Goal: Book appointment/travel/reservation

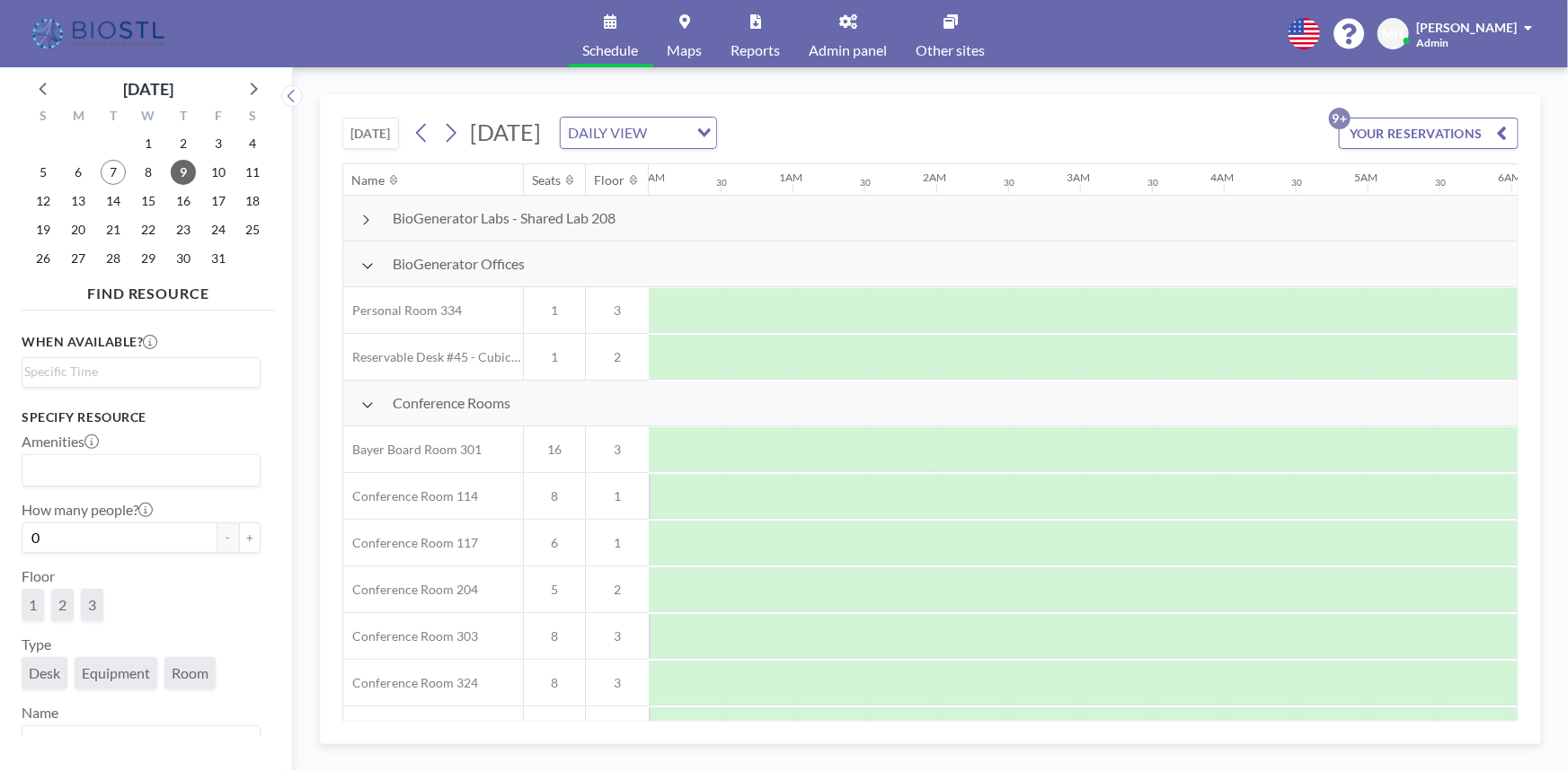
scroll to position [81, 1078]
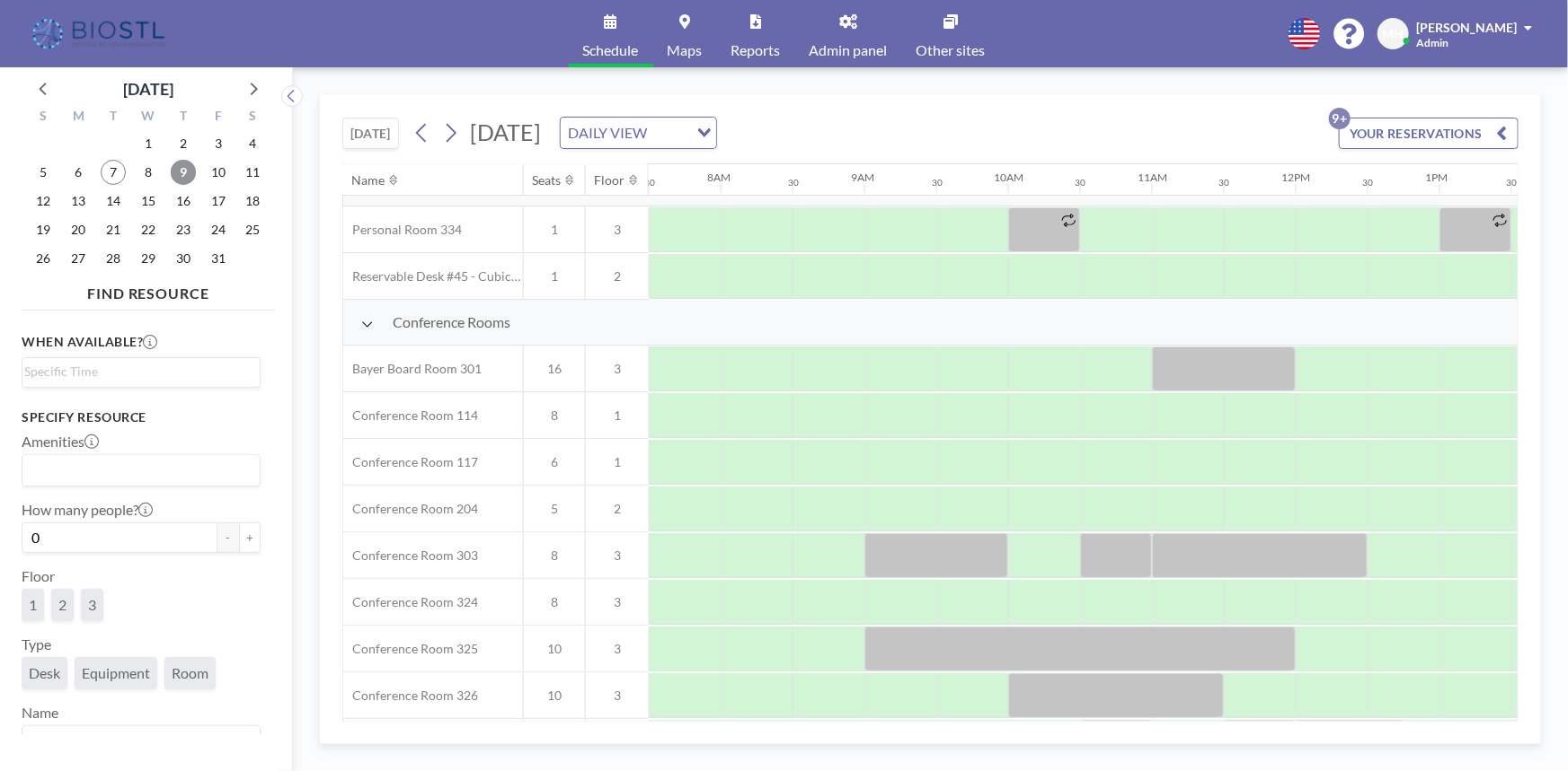
click at [176, 172] on span "9" at bounding box center [183, 172] width 26 height 26
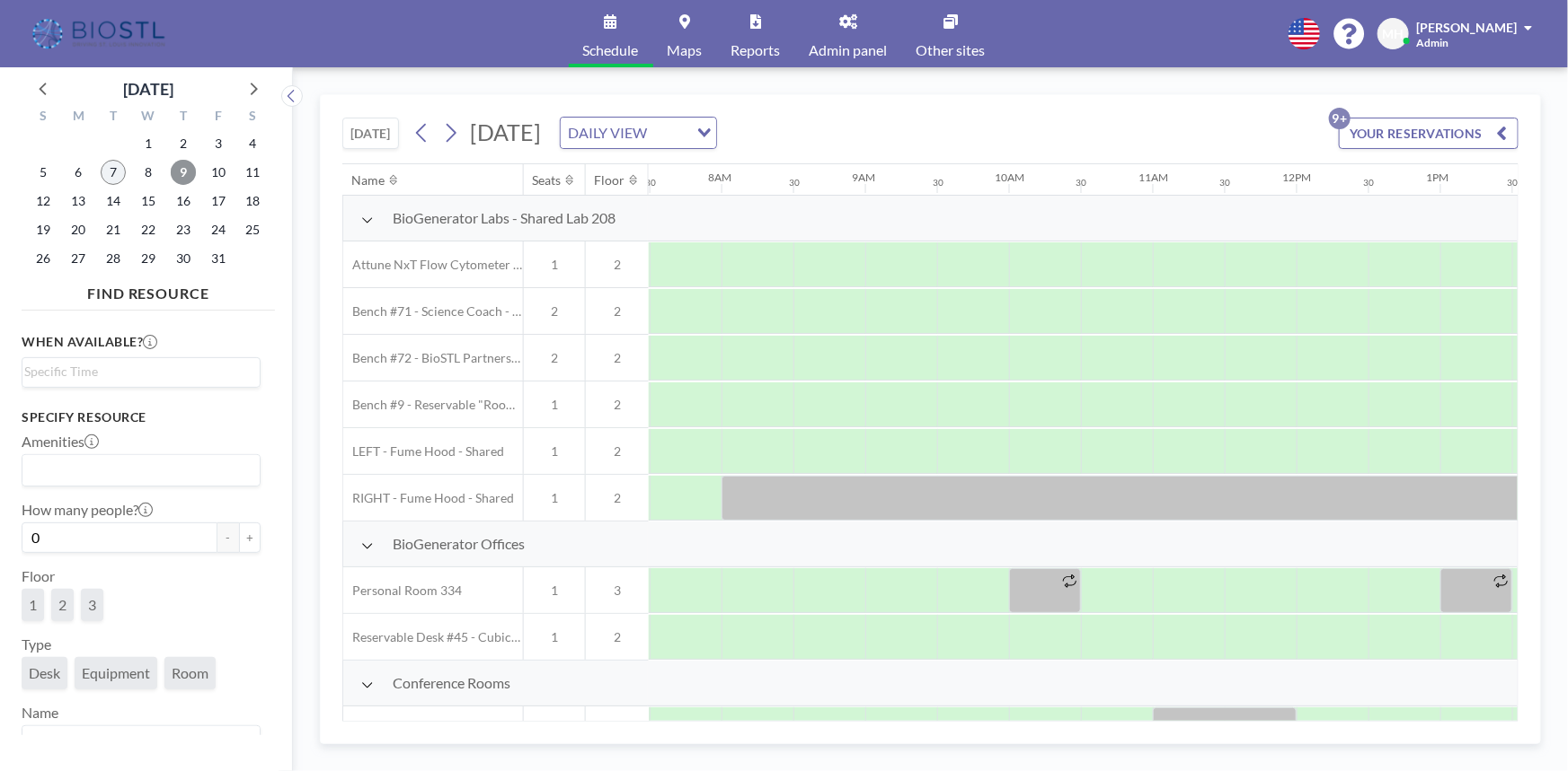
scroll to position [0, 1078]
click at [108, 175] on span "7" at bounding box center [112, 172] width 26 height 26
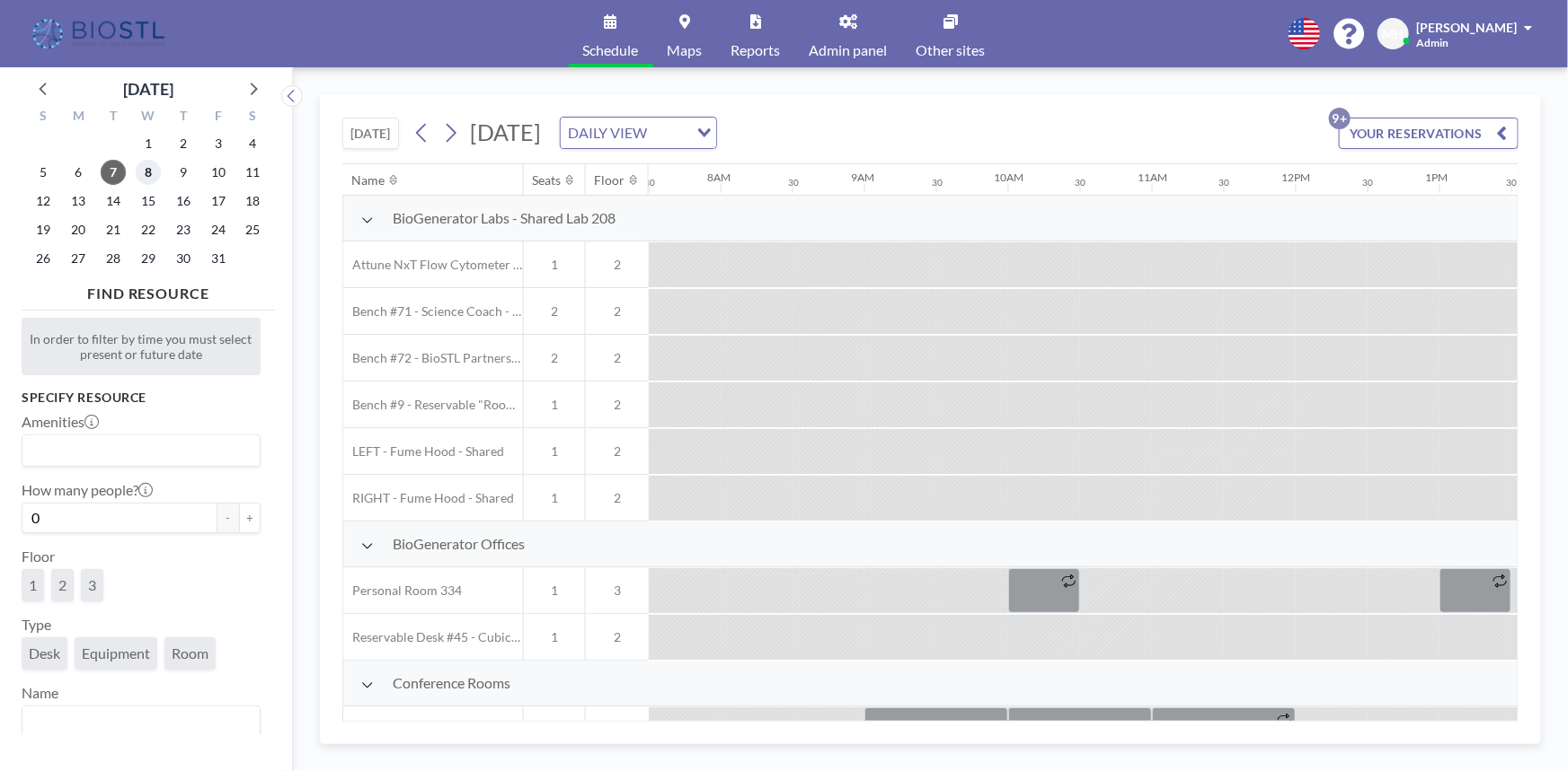
click at [138, 176] on span "8" at bounding box center [148, 172] width 26 height 26
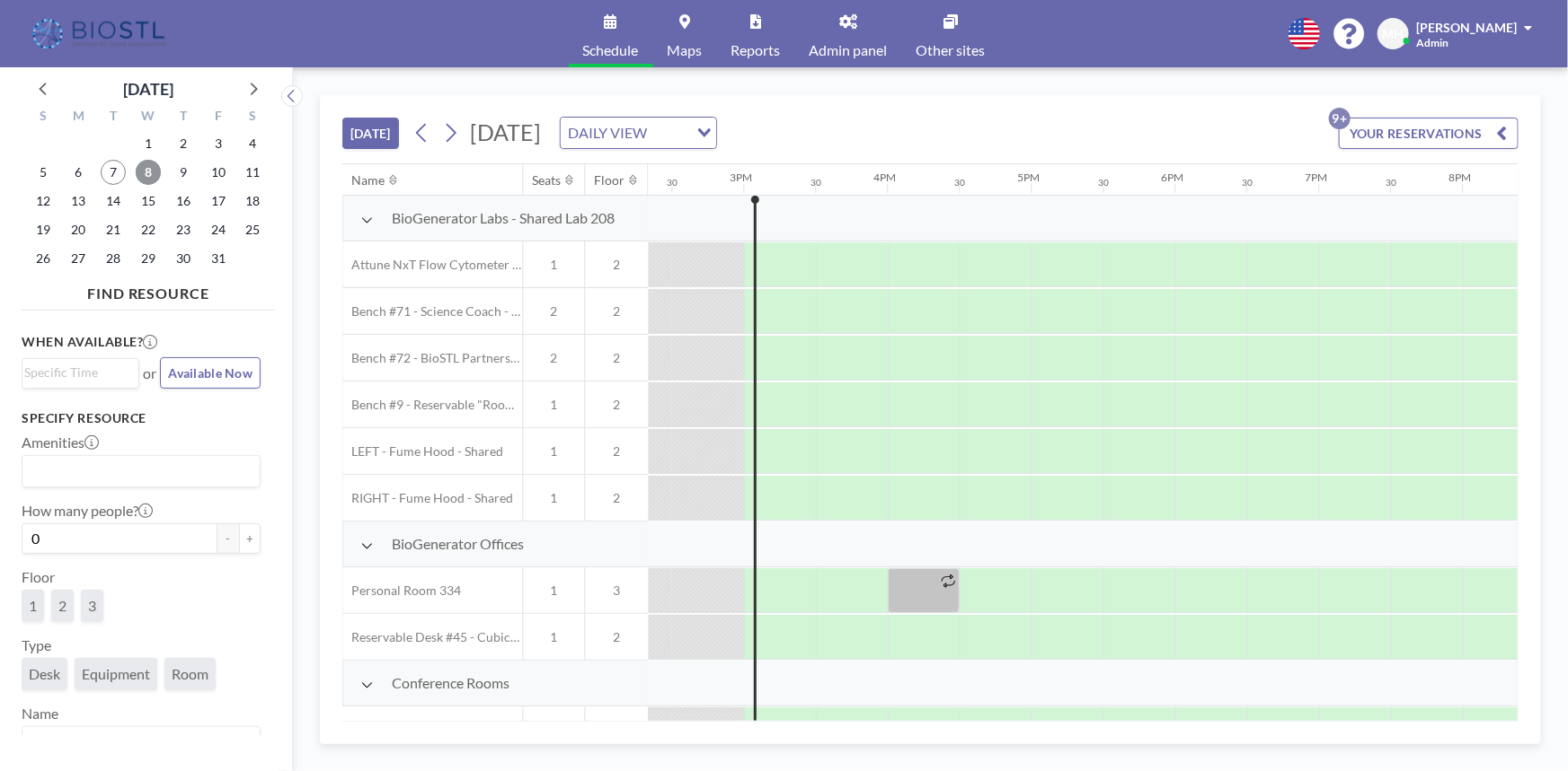
scroll to position [0, 2084]
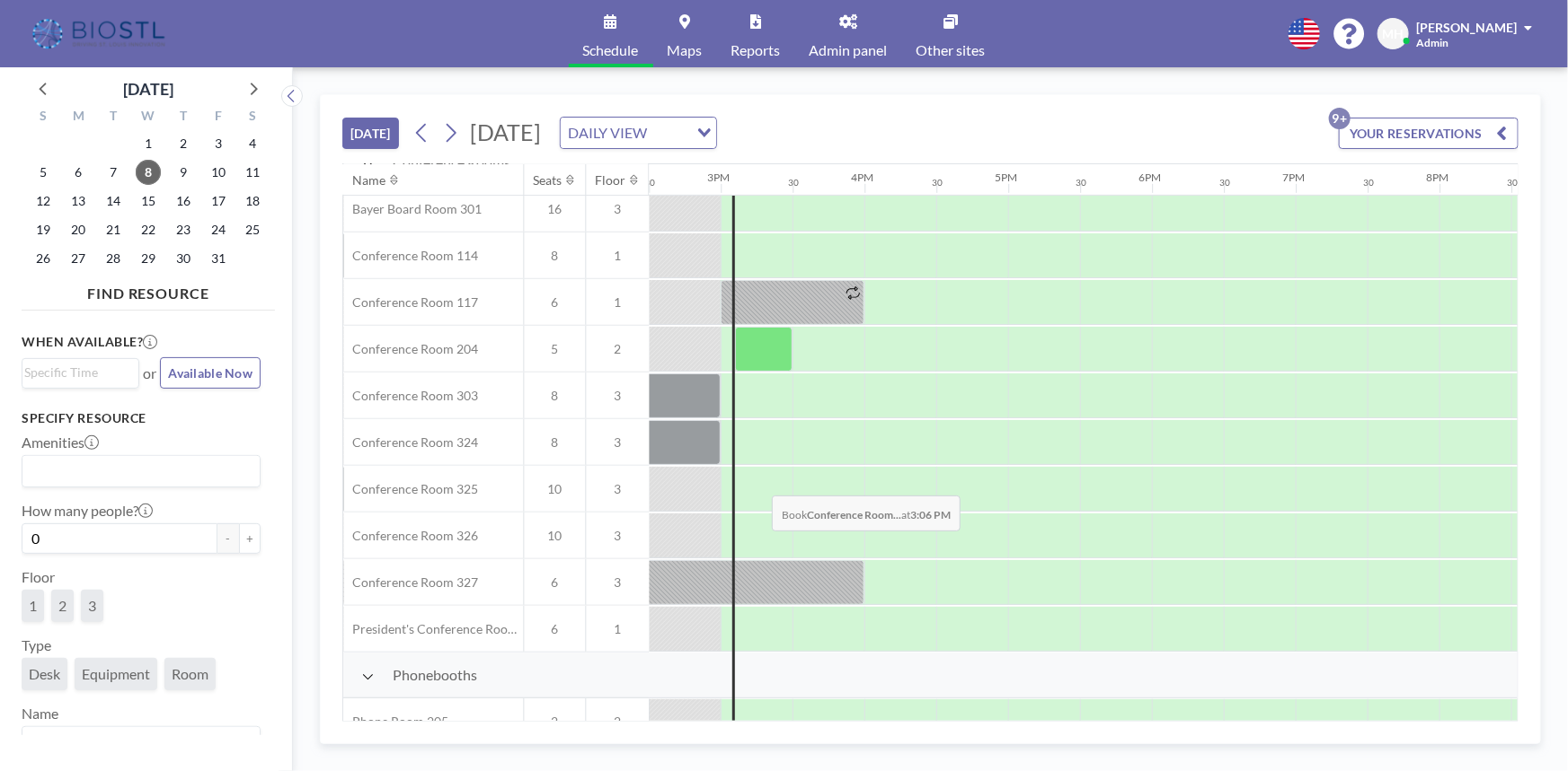
scroll to position [572, 2084]
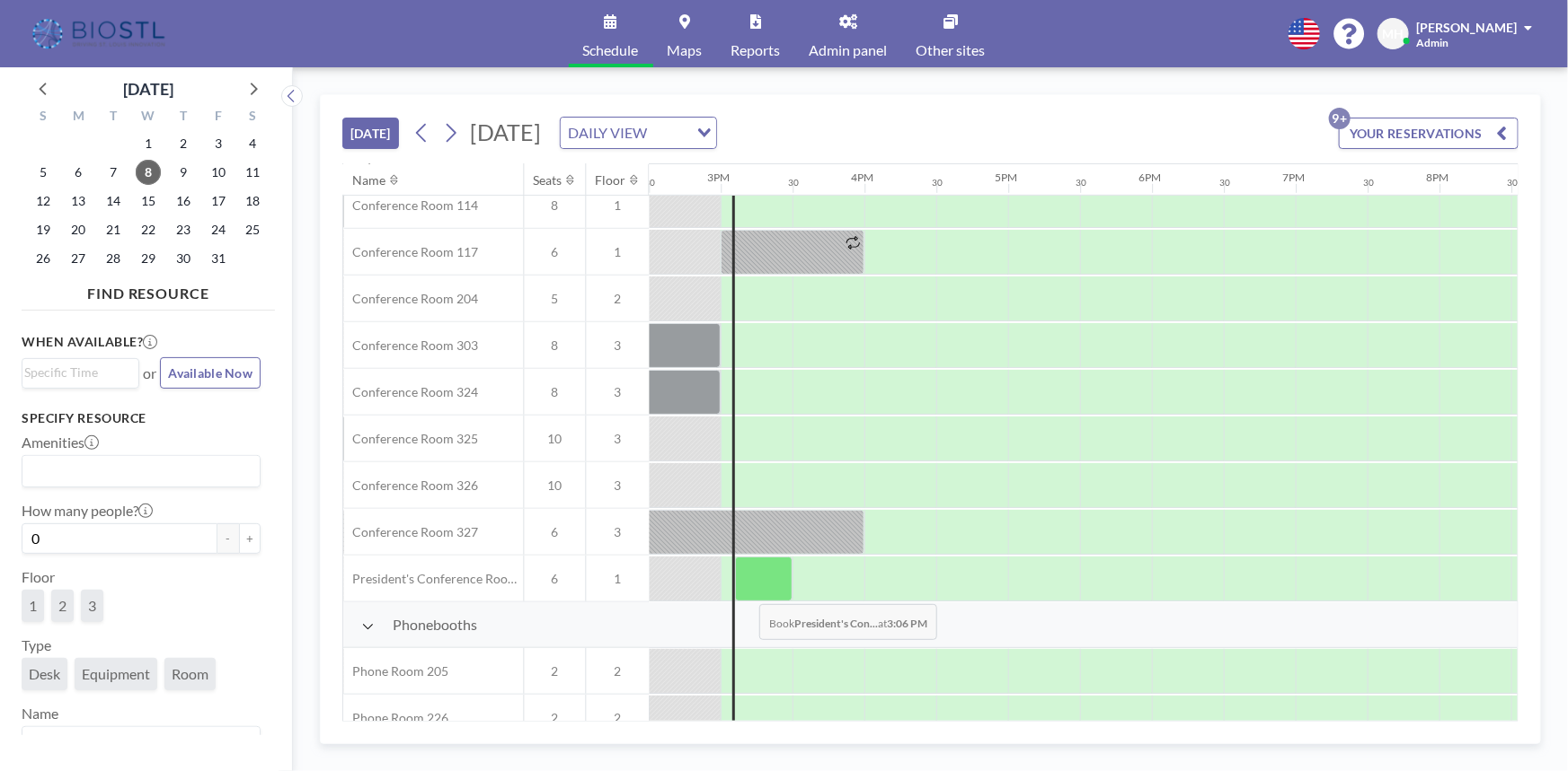
click at [746, 590] on div at bounding box center [764, 579] width 58 height 45
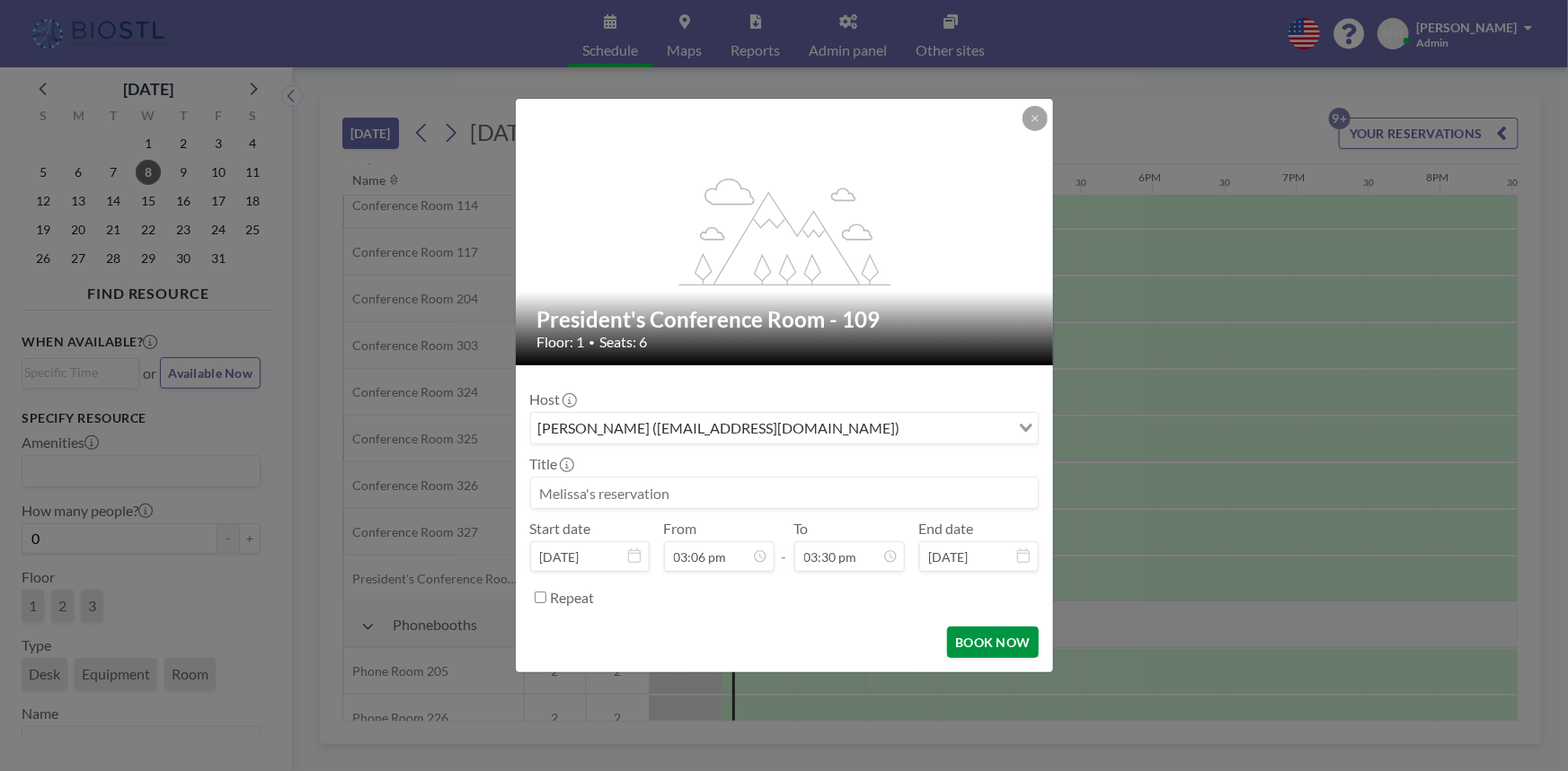
scroll to position [989, 0]
click at [961, 637] on button "BOOK NOW" at bounding box center [992, 642] width 91 height 31
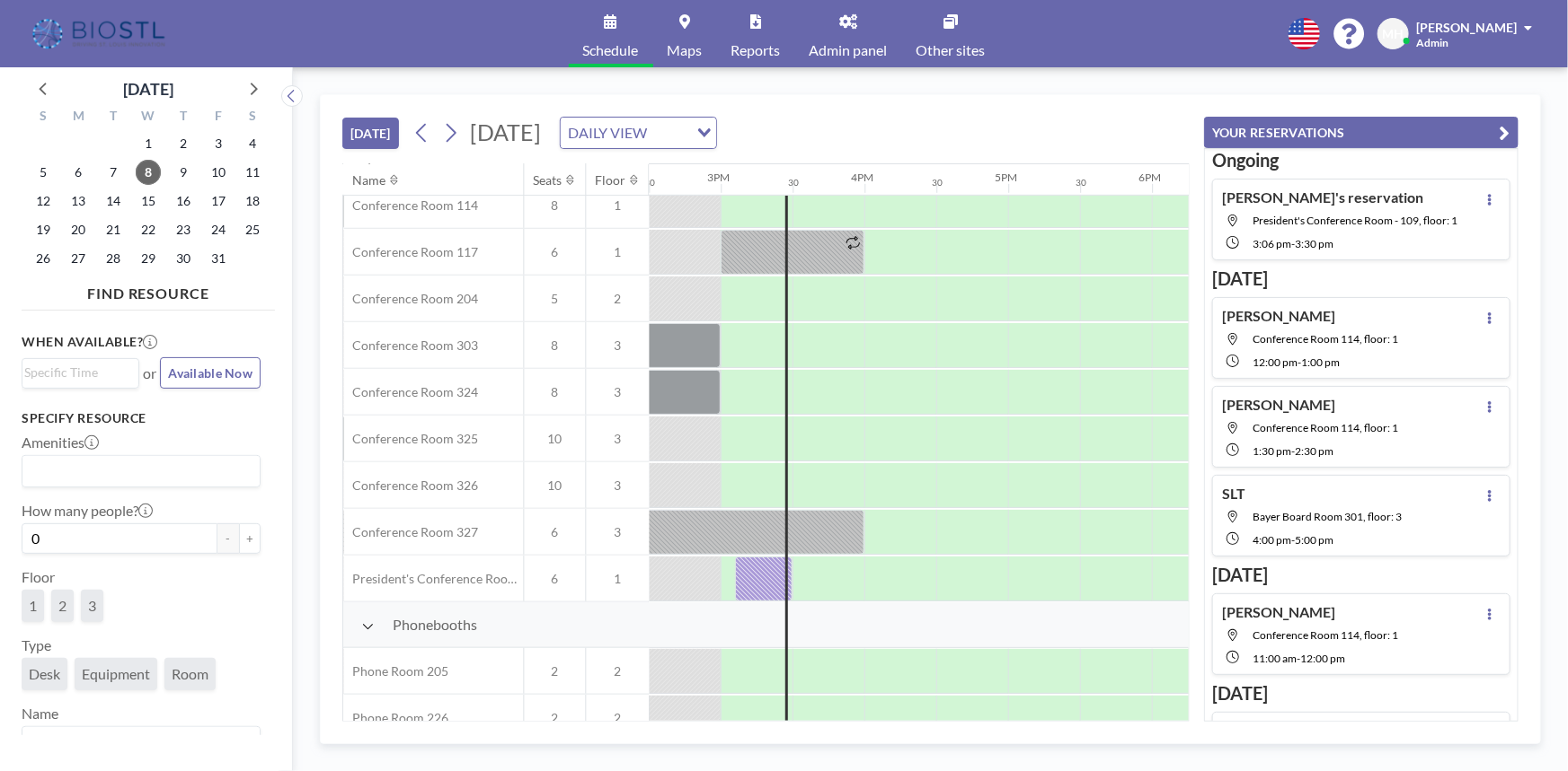
click at [835, 51] on span "Admin panel" at bounding box center [848, 50] width 78 height 14
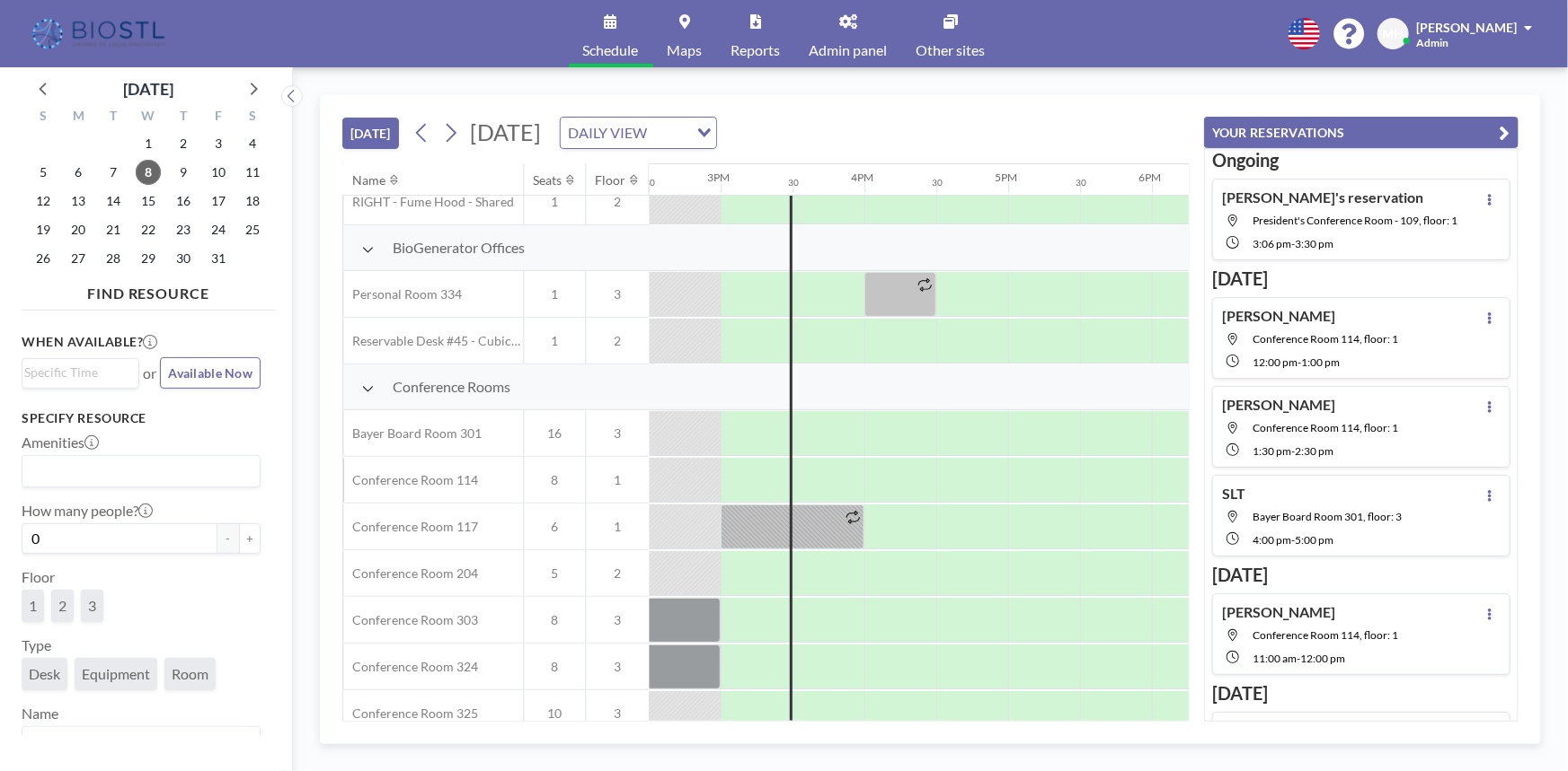
scroll to position [326, 2084]
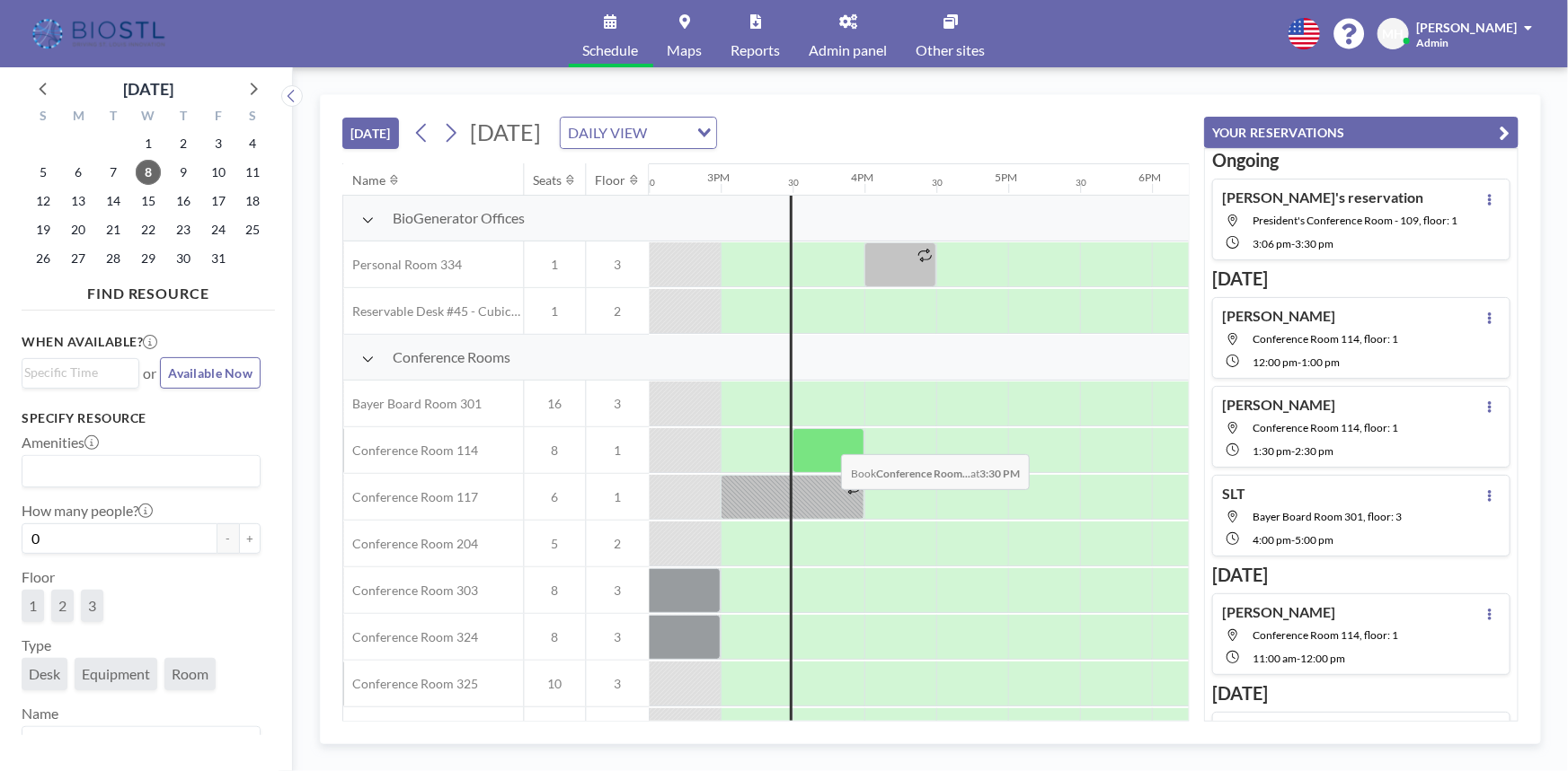
click at [827, 440] on div at bounding box center [828, 451] width 72 height 45
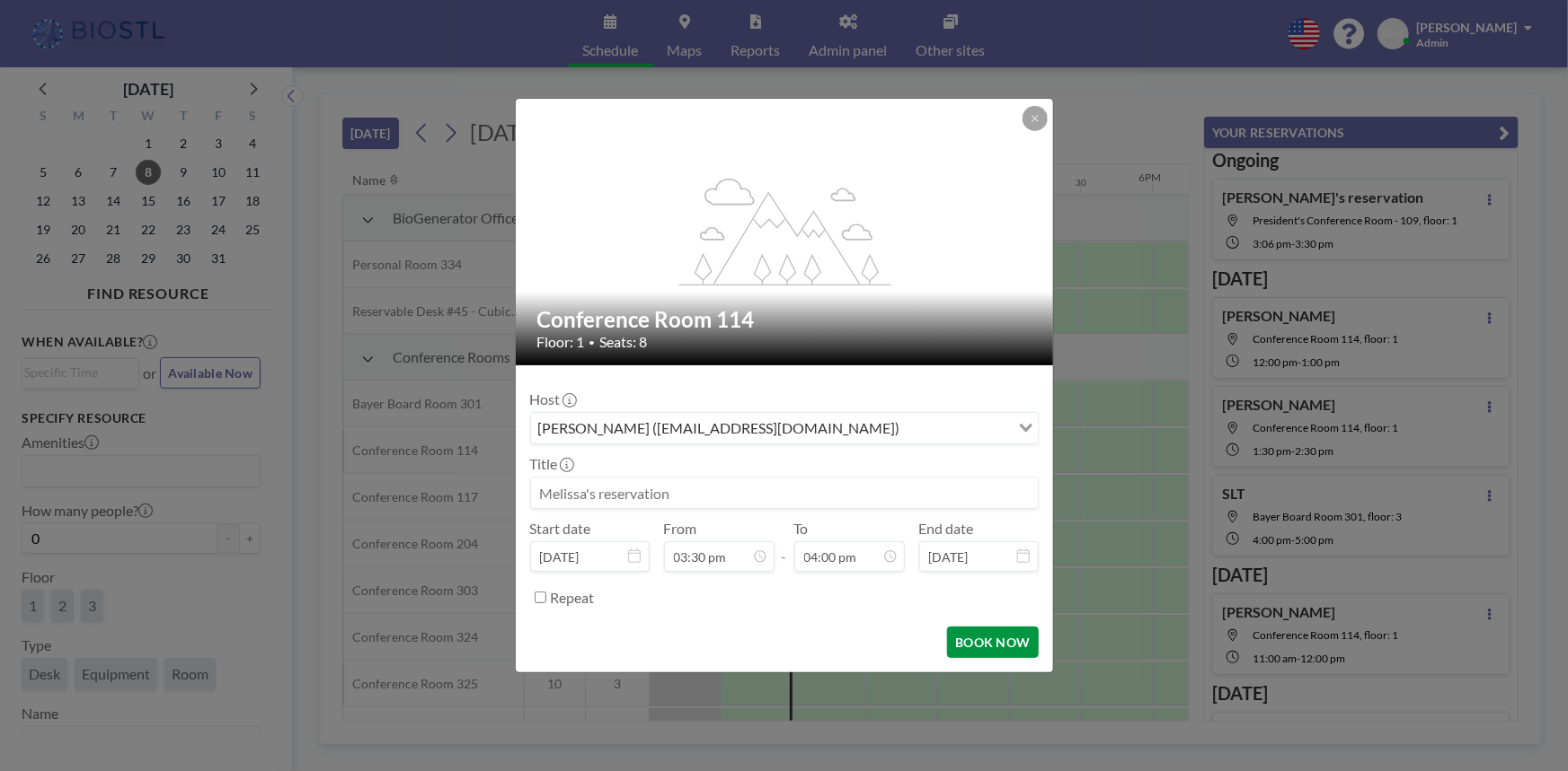
scroll to position [1023, 0]
click at [979, 640] on button "BOOK NOW" at bounding box center [992, 642] width 91 height 31
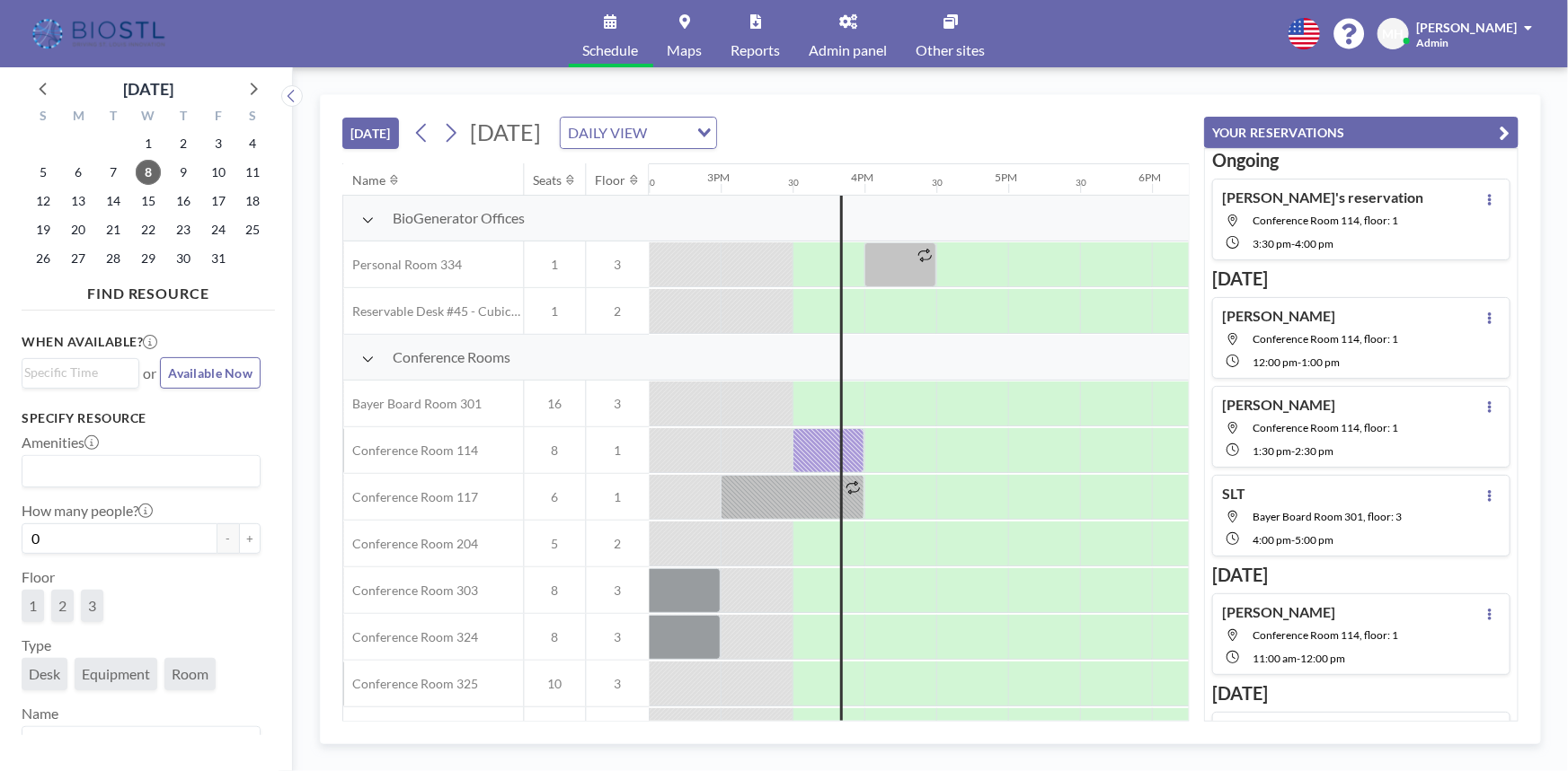
click at [849, 48] on span "Admin panel" at bounding box center [848, 50] width 78 height 14
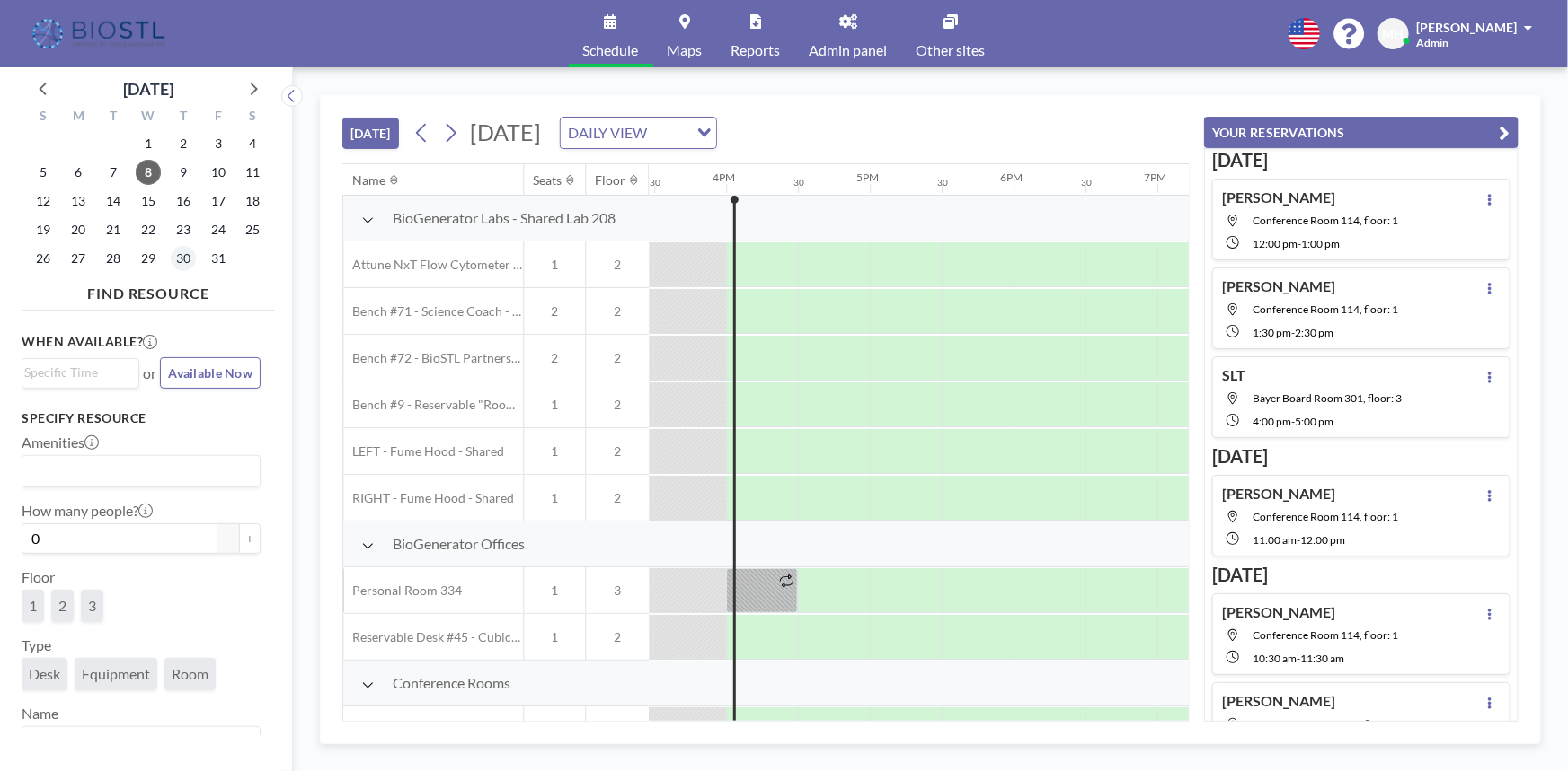
scroll to position [0, 2228]
click at [182, 257] on span "30" at bounding box center [183, 258] width 26 height 26
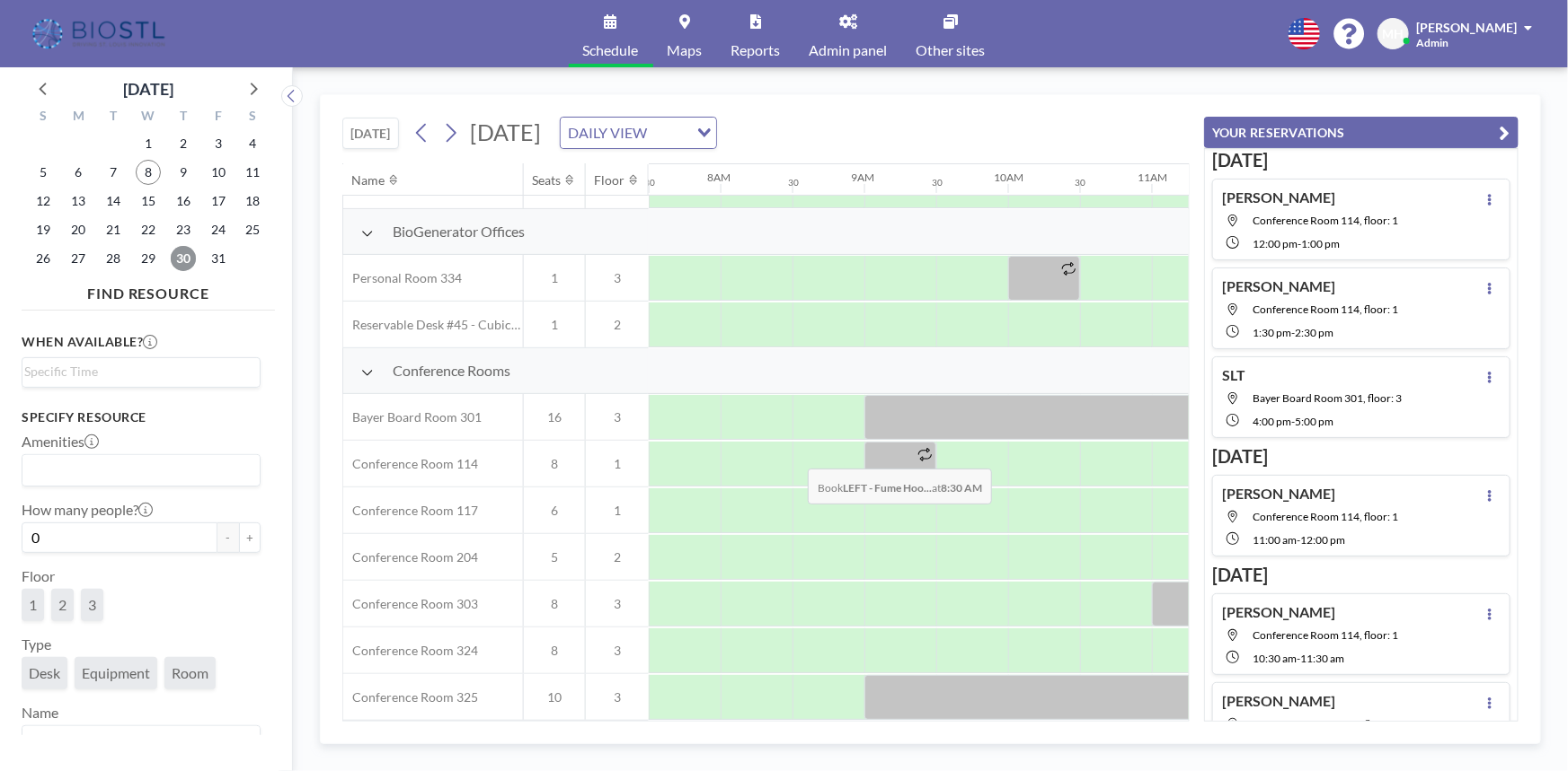
scroll to position [408, 1078]
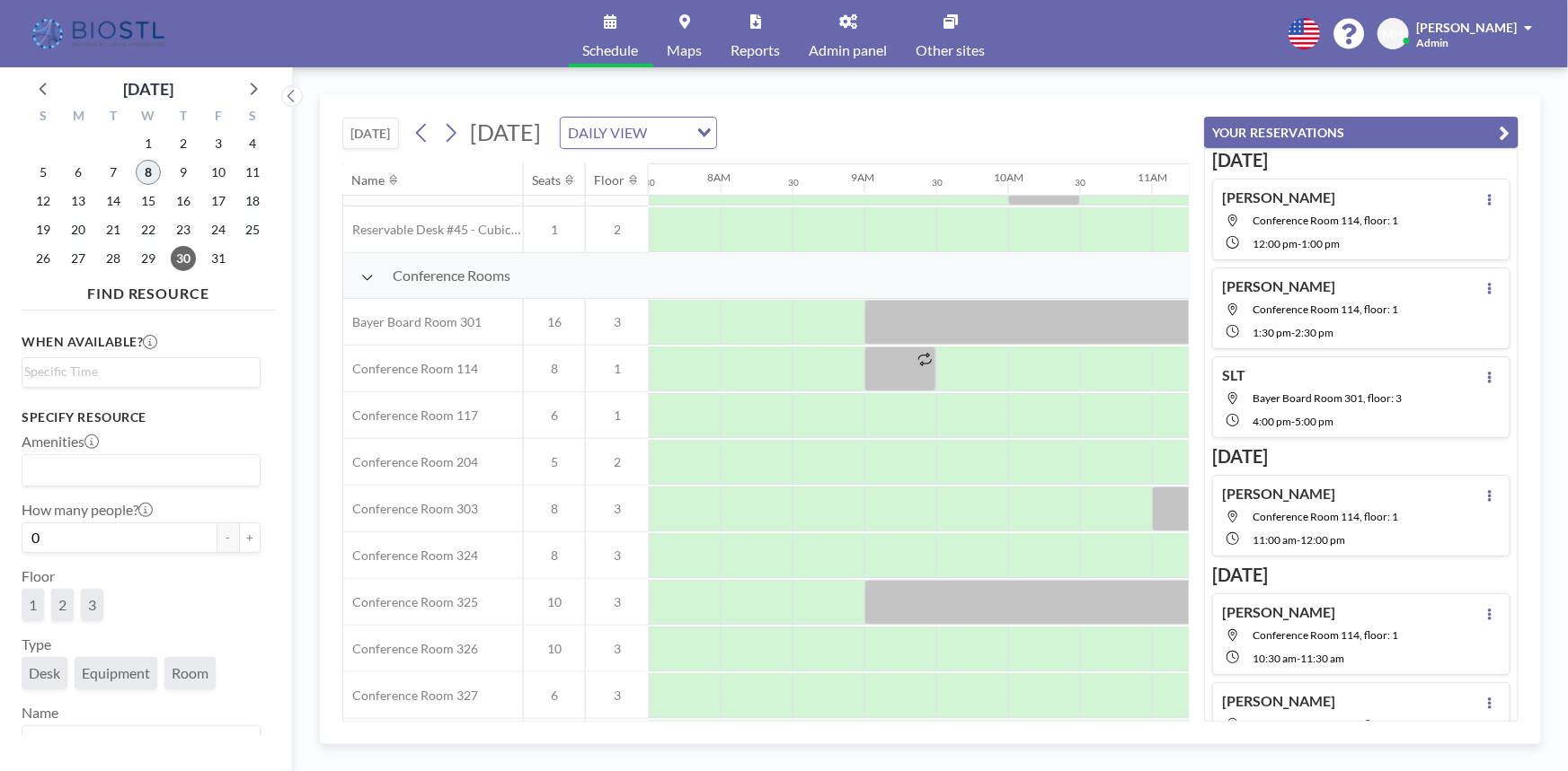
click at [148, 171] on span "8" at bounding box center [148, 172] width 26 height 26
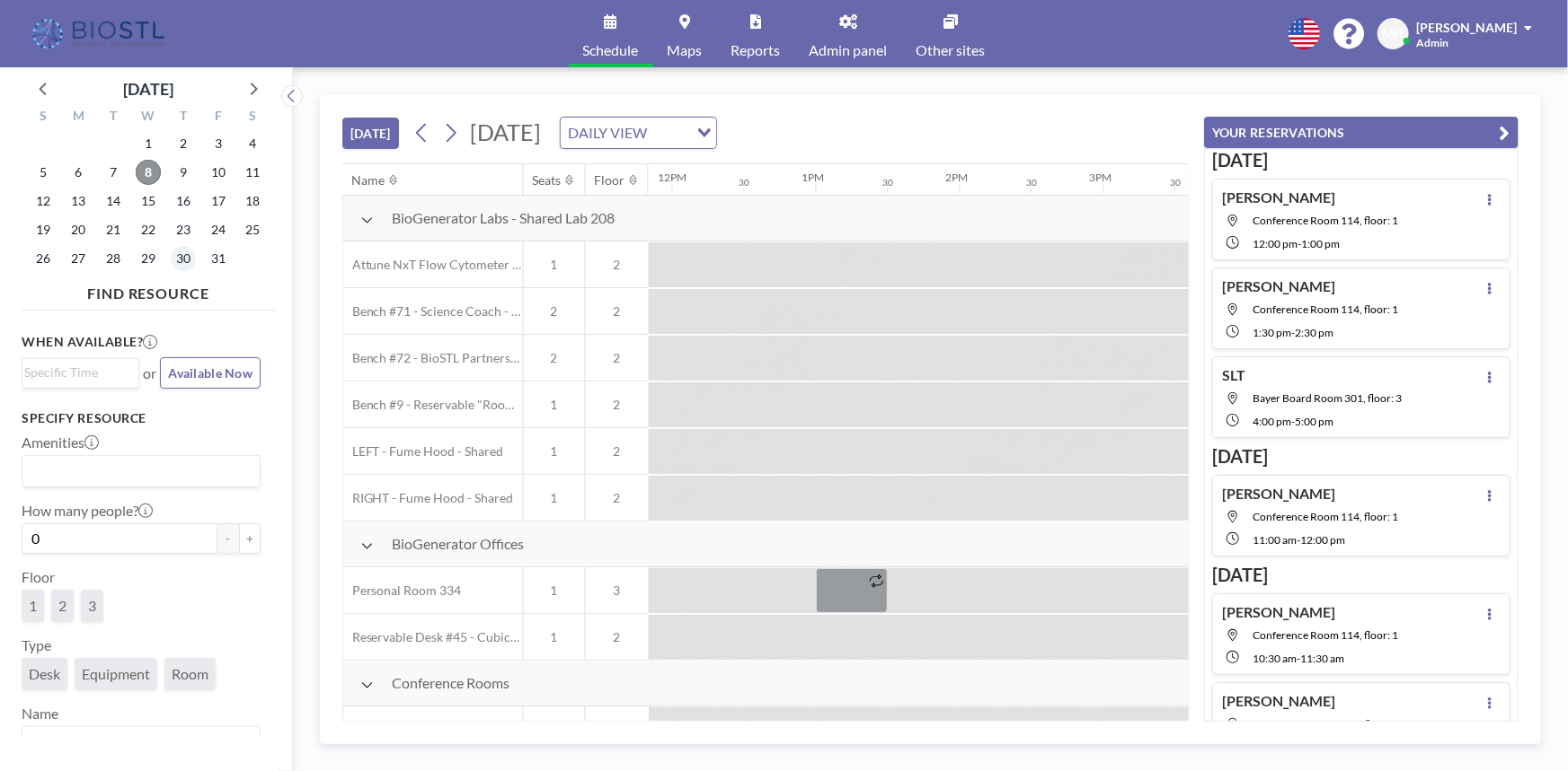
scroll to position [0, 2104]
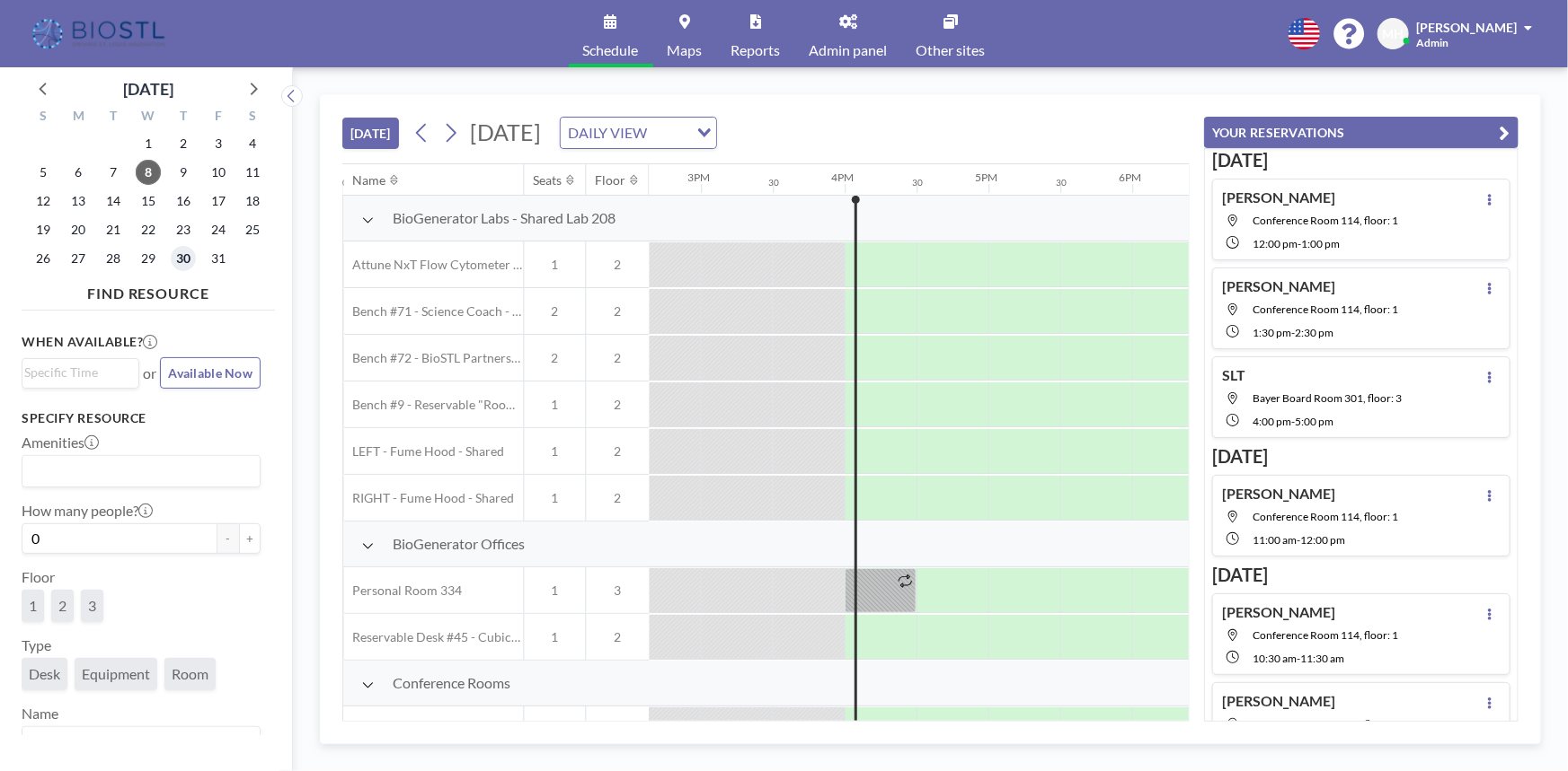
click at [188, 252] on span "30" at bounding box center [183, 258] width 26 height 26
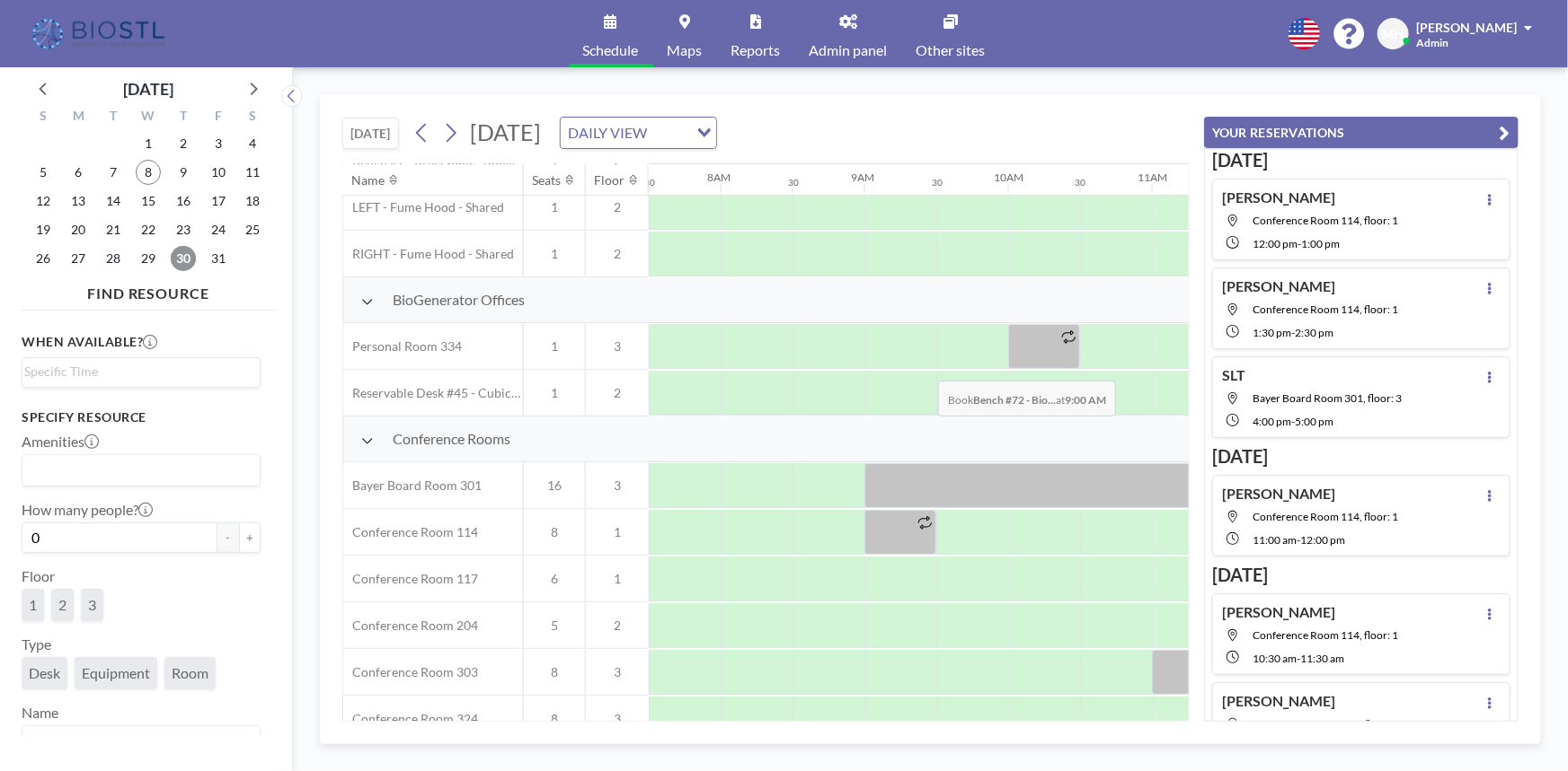
scroll to position [326, 1078]
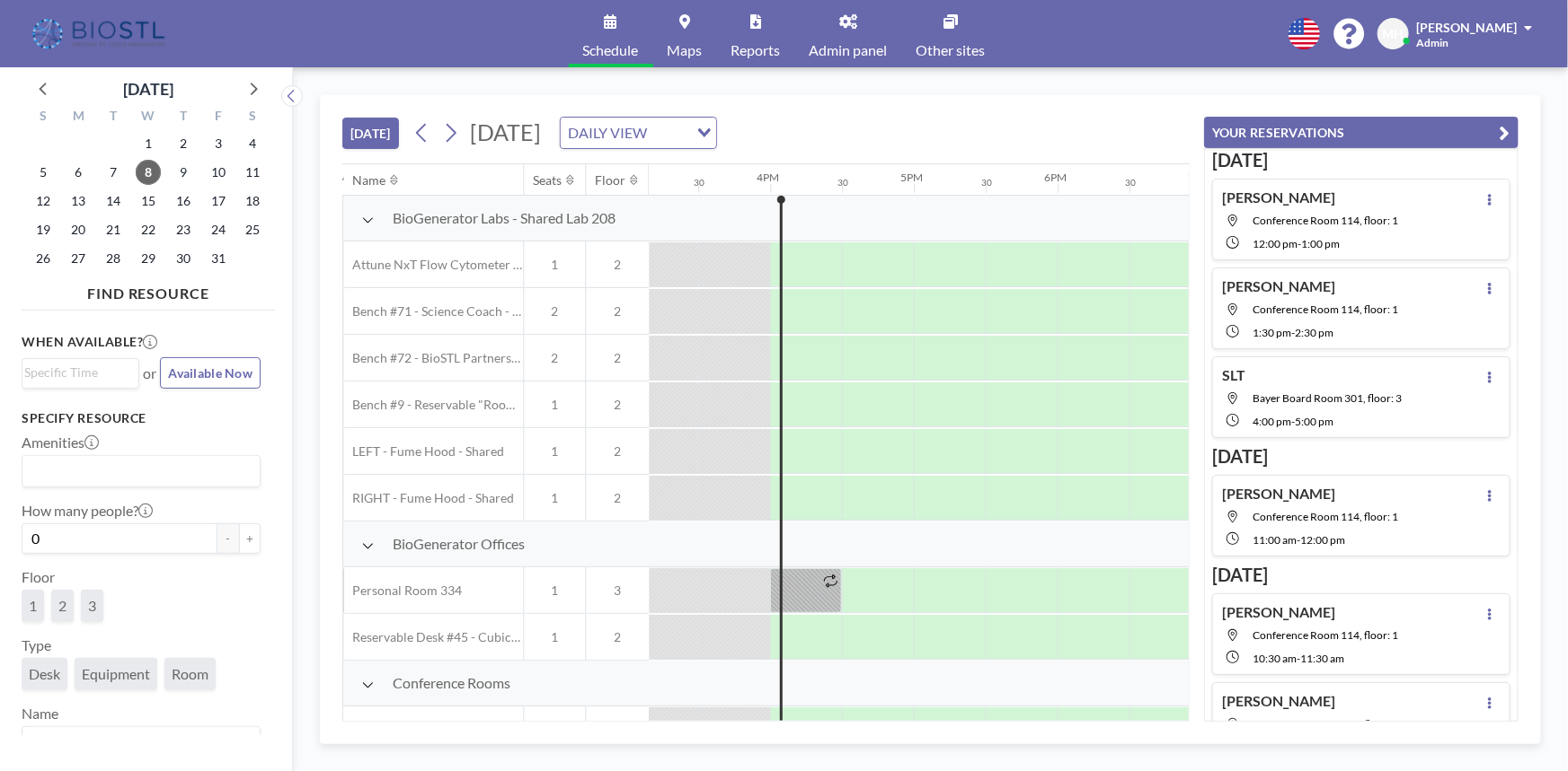
scroll to position [0, 2228]
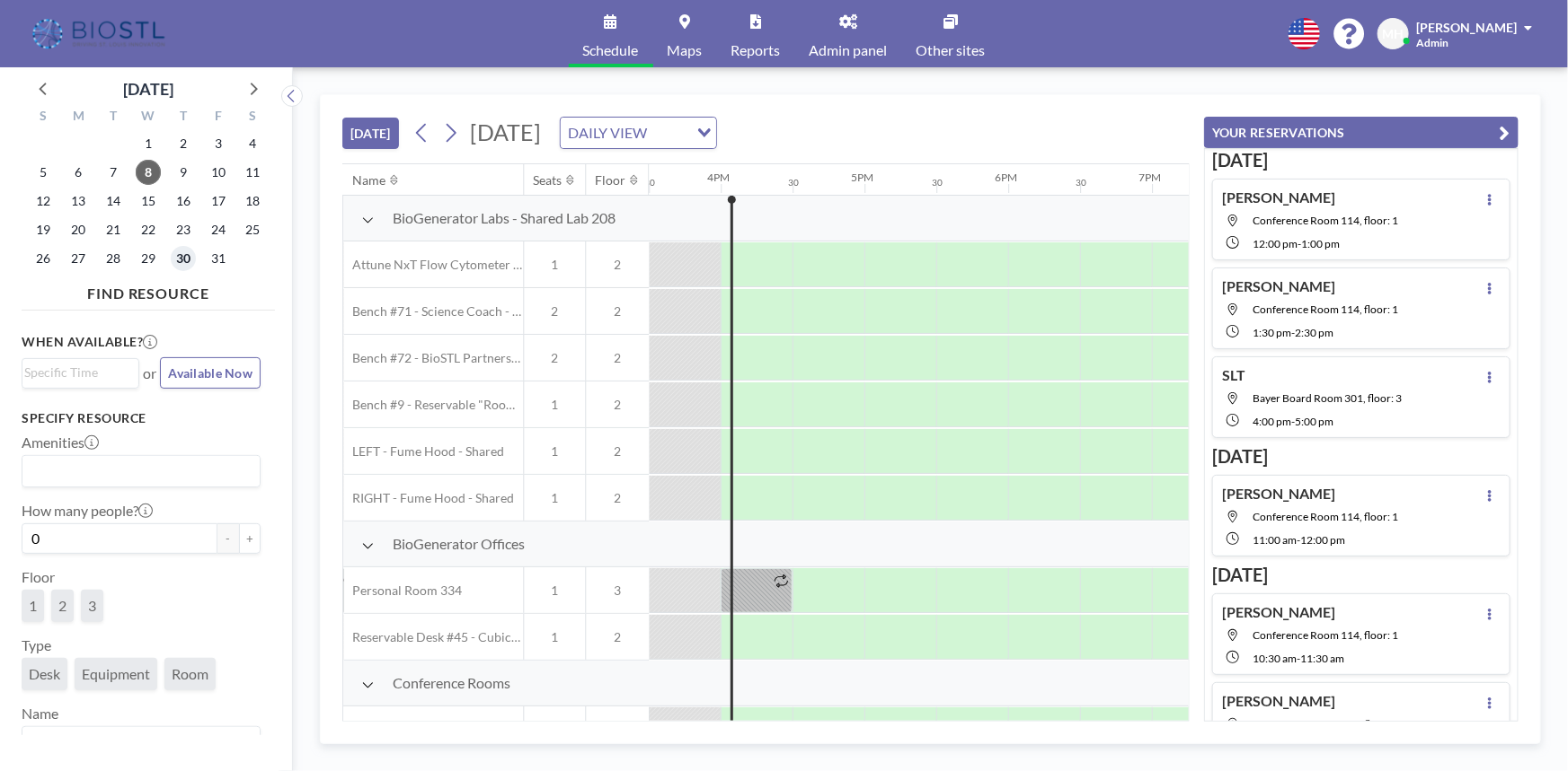
click at [189, 255] on span "30" at bounding box center [183, 258] width 26 height 26
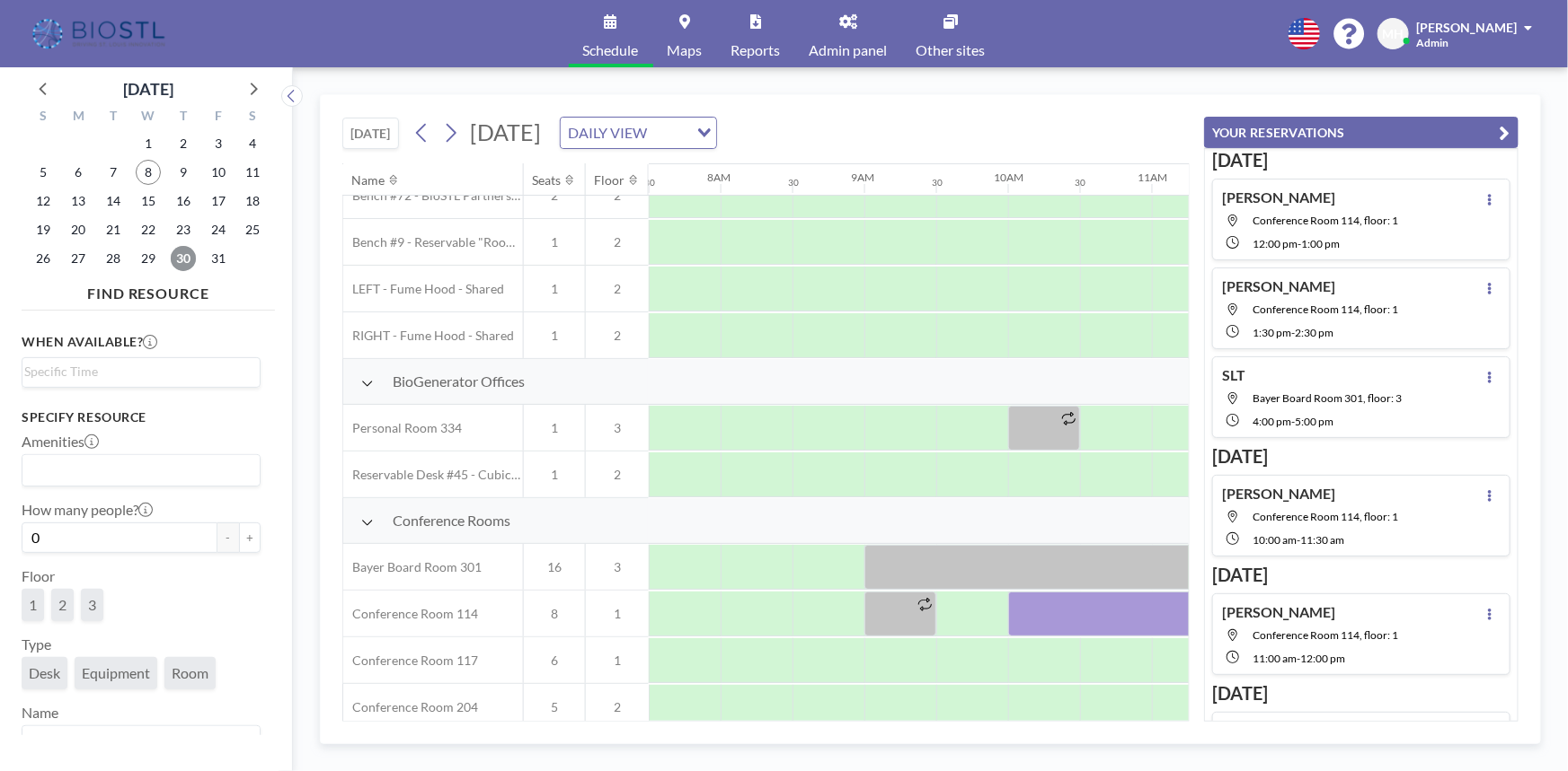
scroll to position [245, 1078]
